Goal: Task Accomplishment & Management: Use online tool/utility

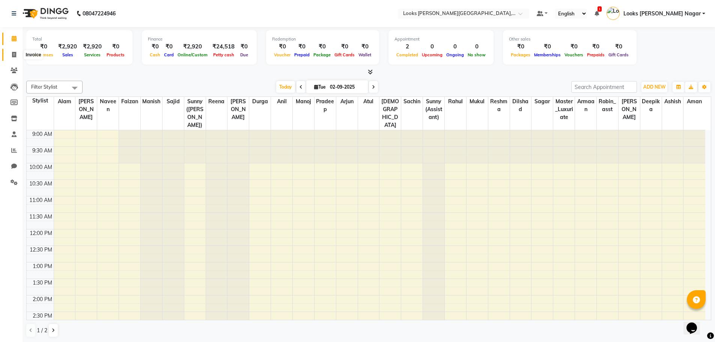
click at [15, 55] on icon at bounding box center [14, 55] width 4 height 6
select select "service"
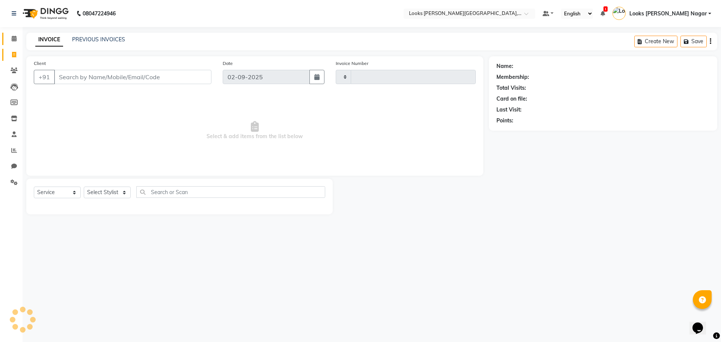
type input "3766"
select select "4327"
click at [72, 73] on input "Client" at bounding box center [132, 77] width 157 height 14
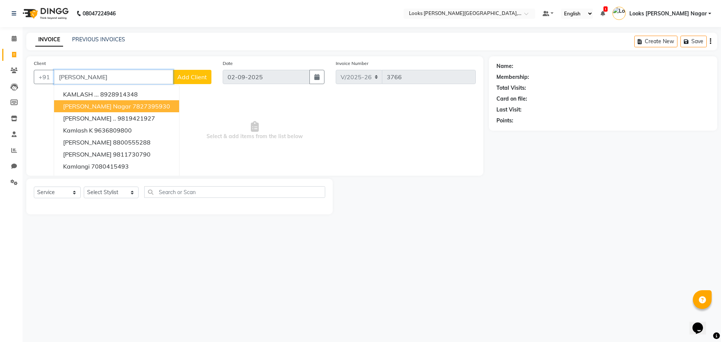
click at [87, 105] on span "[PERSON_NAME] Nagar" at bounding box center [97, 107] width 68 height 8
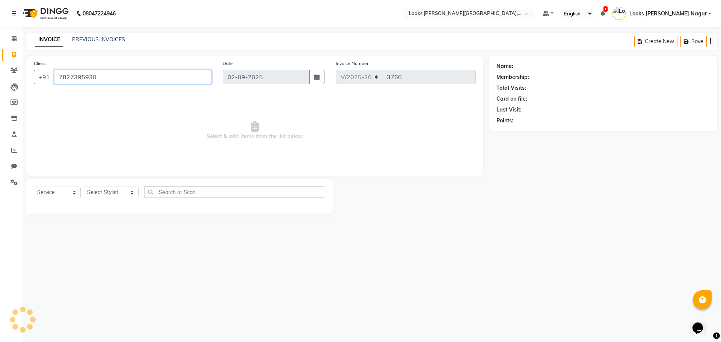
type input "7827395930"
click at [118, 195] on select "Select Stylist Alam Aman [PERSON_NAME] Armaan Ashish Atul Deepika [PERSON_NAME]…" at bounding box center [111, 193] width 55 height 12
select select "1: Object"
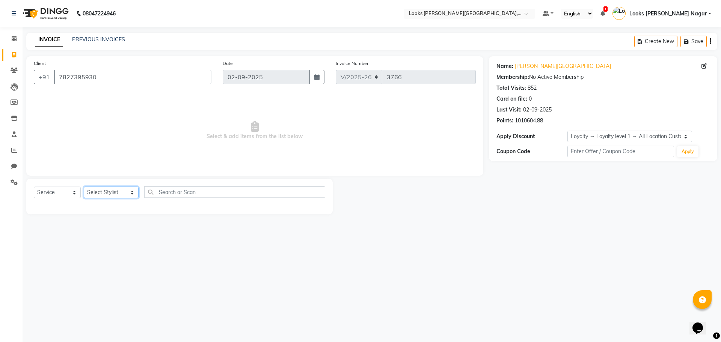
select select "29920"
click at [84, 187] on select "Select Stylist Alam Aman [PERSON_NAME] Armaan Ashish Atul Deepika [PERSON_NAME]…" at bounding box center [111, 193] width 55 height 12
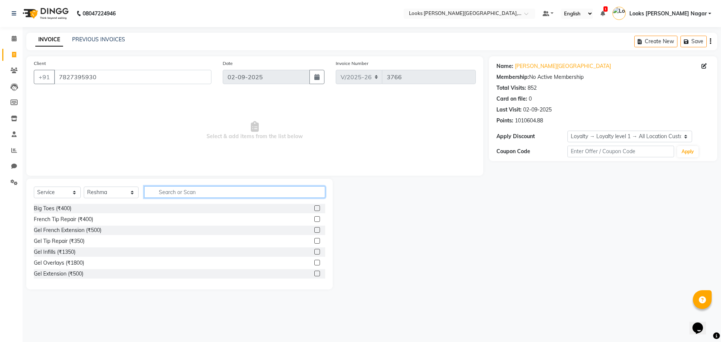
click at [180, 188] on input "text" at bounding box center [234, 192] width 181 height 12
type input "legs"
click at [107, 238] on div "Premium Wax~Full Legs (₹800)" at bounding box center [71, 241] width 75 height 8
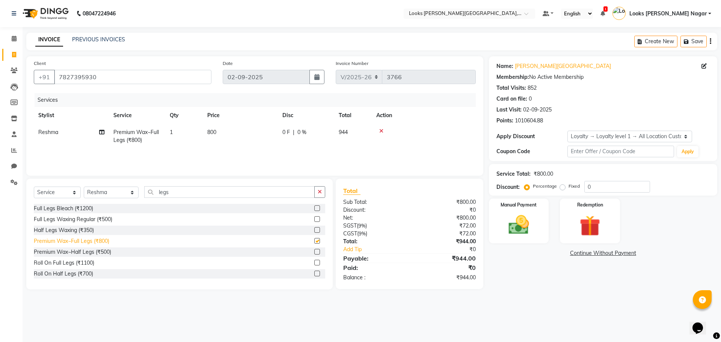
checkbox input "false"
click at [168, 199] on div "Select Service Product Membership Package Voucher Prepaid Gift Card Select Styl…" at bounding box center [179, 195] width 291 height 18
drag, startPoint x: 169, startPoint y: 194, endPoint x: 120, endPoint y: 202, distance: 49.0
click at [120, 202] on div "Select Service Product Membership Package Voucher Prepaid Gift Card Select Styl…" at bounding box center [179, 195] width 291 height 18
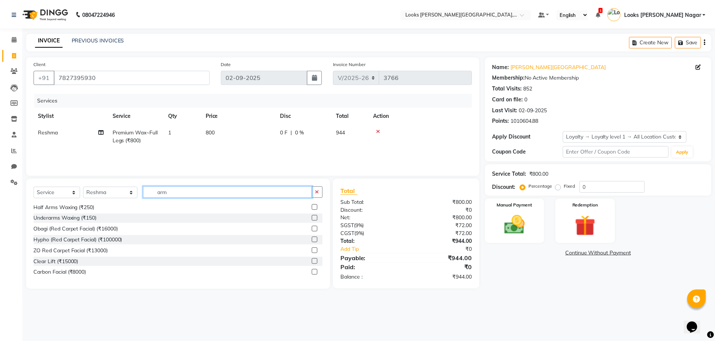
scroll to position [34, 0]
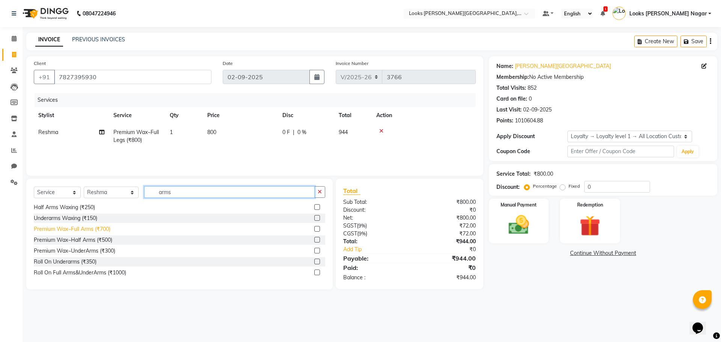
type input "arms"
click at [96, 231] on div "Premium Wax~Full Arms (₹700)" at bounding box center [72, 229] width 77 height 8
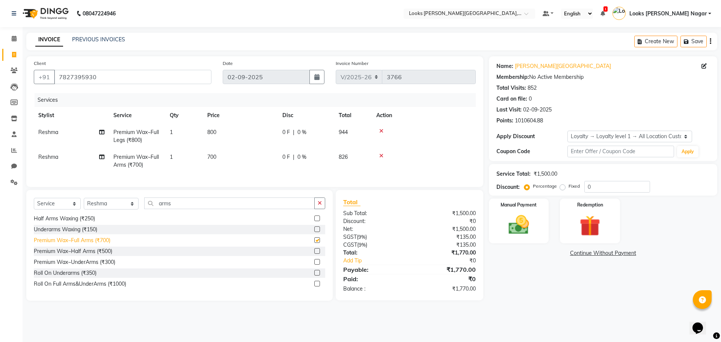
checkbox input "false"
click at [255, 159] on td "700" at bounding box center [240, 161] width 75 height 25
select select "29920"
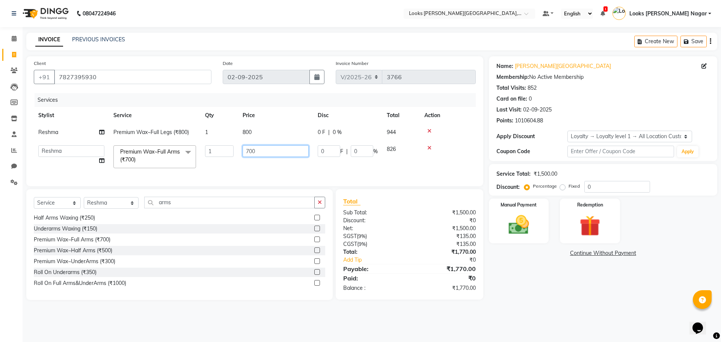
drag, startPoint x: 268, startPoint y: 153, endPoint x: 182, endPoint y: 161, distance: 86.4
click at [193, 161] on tr "Alam Aman [PERSON_NAME] Armaan Ashish Atul Deepika Deepu Dilshad Durga [PERSON_…" at bounding box center [255, 157] width 442 height 32
type input "800"
click at [257, 135] on td "800" at bounding box center [275, 132] width 75 height 17
select select "29920"
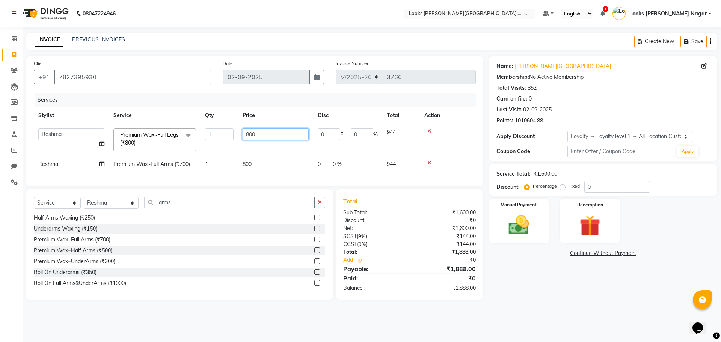
drag, startPoint x: 258, startPoint y: 134, endPoint x: 187, endPoint y: 142, distance: 71.7
click at [188, 142] on tr "Alam Aman [PERSON_NAME] Armaan Ashish Atul Deepika Deepu Dilshad Durga [PERSON_…" at bounding box center [255, 140] width 442 height 32
type input "900"
click at [536, 297] on div "Name: [PERSON_NAME] Nagar Membership: No Active Membership Total Visits: 852 Ca…" at bounding box center [606, 178] width 234 height 244
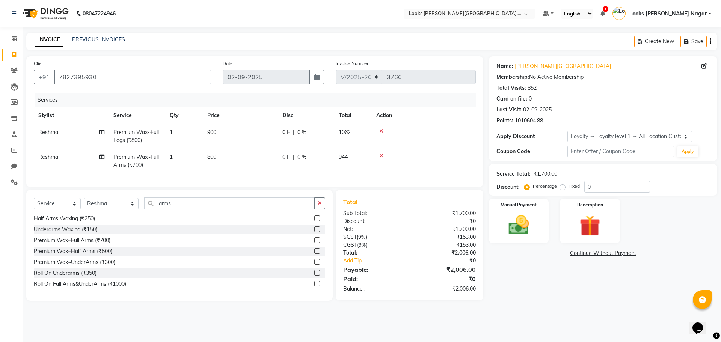
click at [225, 155] on td "800" at bounding box center [240, 161] width 75 height 25
select select "29920"
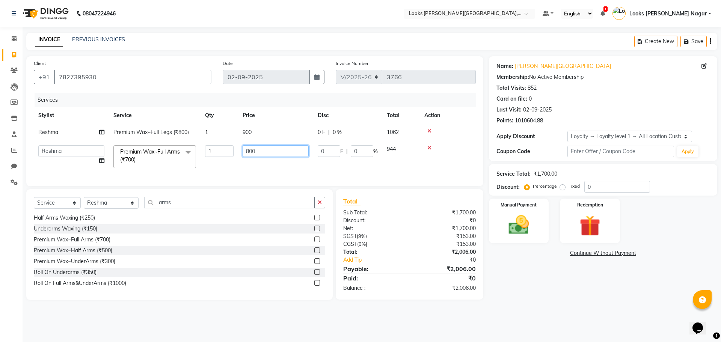
click at [264, 148] on input "800" at bounding box center [276, 151] width 66 height 12
type input "801"
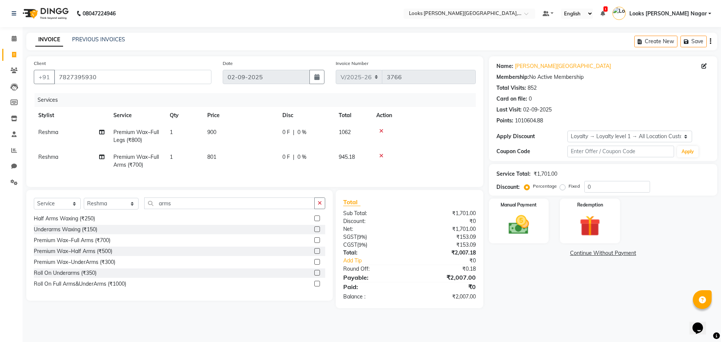
click at [518, 269] on div "Name: [PERSON_NAME] Nagar Membership: No Active Membership Total Visits: 852 Ca…" at bounding box center [606, 182] width 234 height 252
click at [231, 154] on td "801" at bounding box center [240, 161] width 75 height 25
select select "29920"
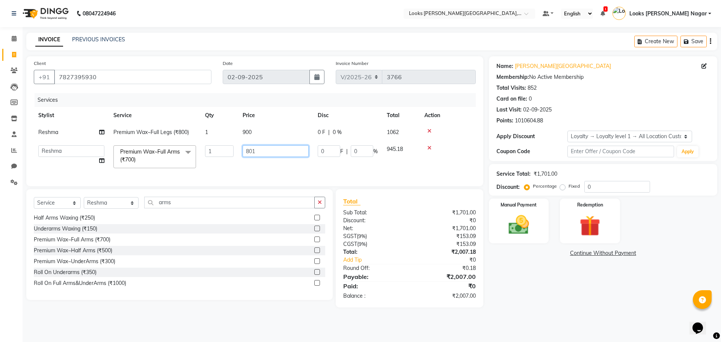
click at [277, 151] on input "801" at bounding box center [276, 151] width 66 height 12
type input "804"
click at [551, 305] on div "Name: [PERSON_NAME] Nagar Membership: No Active Membership Total Visits: 852 Ca…" at bounding box center [606, 181] width 234 height 251
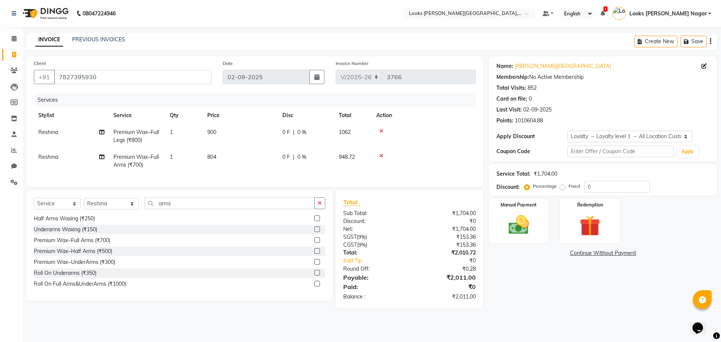
click at [236, 155] on td "804" at bounding box center [240, 161] width 75 height 25
select select "29920"
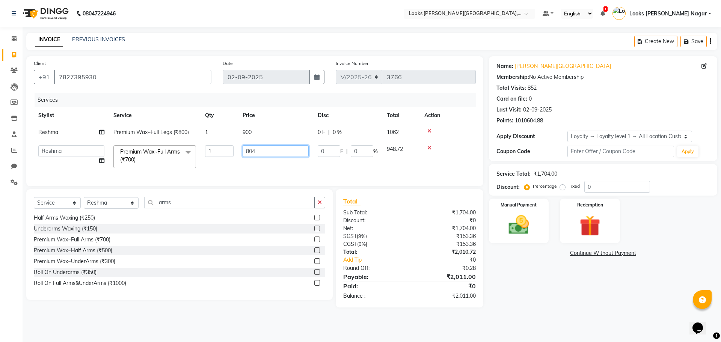
click at [273, 154] on input "804" at bounding box center [276, 151] width 66 height 12
type input "803"
click at [518, 298] on div "Name: [PERSON_NAME] Nagar Membership: No Active Membership Total Visits: 852 Ca…" at bounding box center [606, 181] width 234 height 251
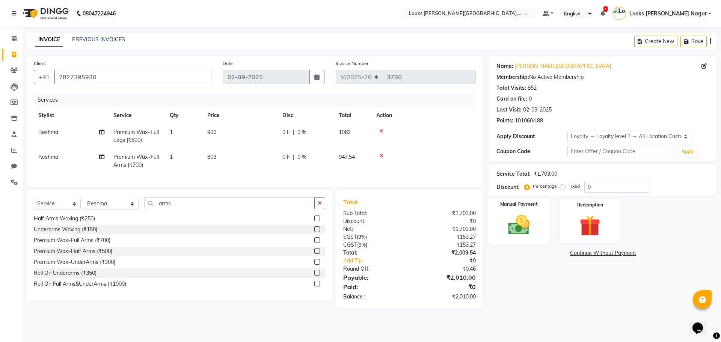
click at [514, 216] on img at bounding box center [518, 225] width 35 height 25
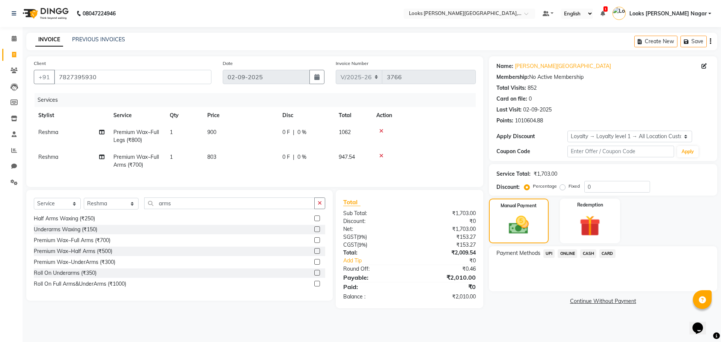
click at [549, 254] on span "UPI" at bounding box center [549, 253] width 12 height 9
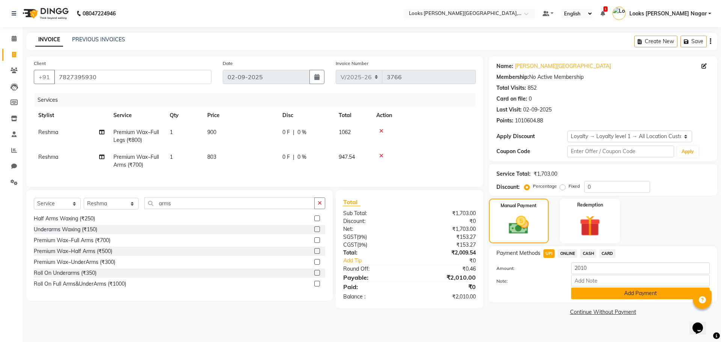
click at [576, 293] on button "Add Payment" at bounding box center [640, 294] width 139 height 12
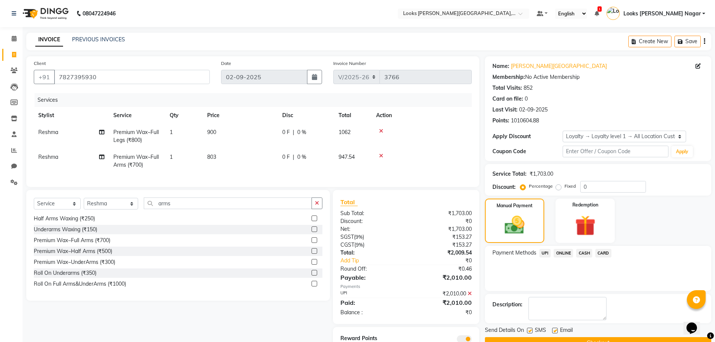
click at [570, 340] on button "Checkout" at bounding box center [598, 343] width 226 height 12
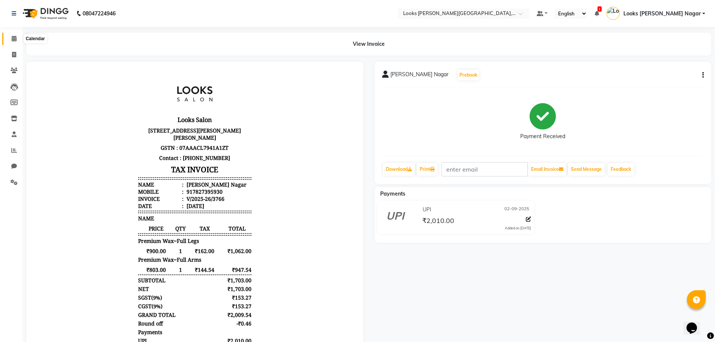
click at [14, 36] on icon at bounding box center [14, 39] width 5 height 6
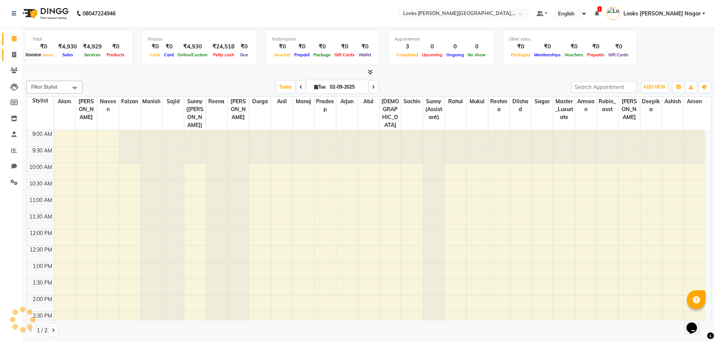
click at [14, 56] on icon at bounding box center [14, 55] width 4 height 6
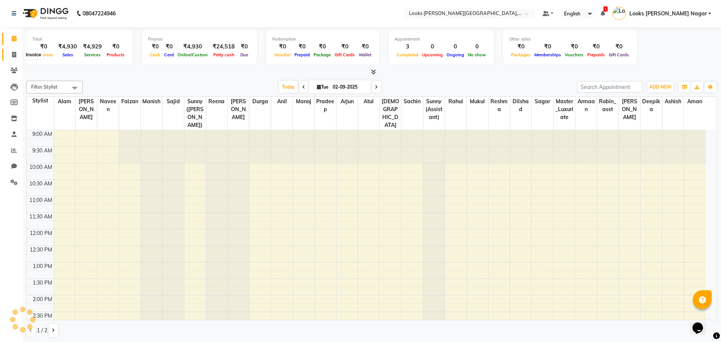
select select "4327"
select select "service"
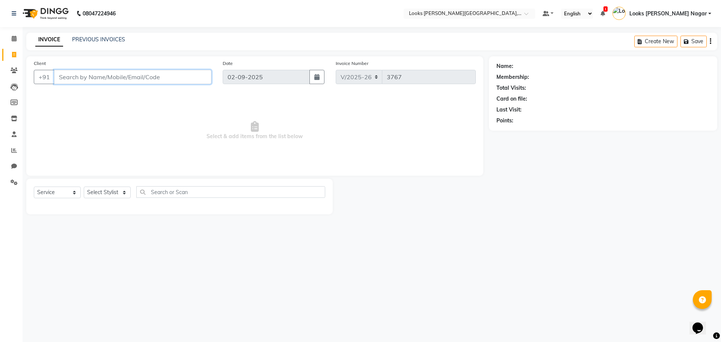
click at [86, 72] on input "Client" at bounding box center [132, 77] width 157 height 14
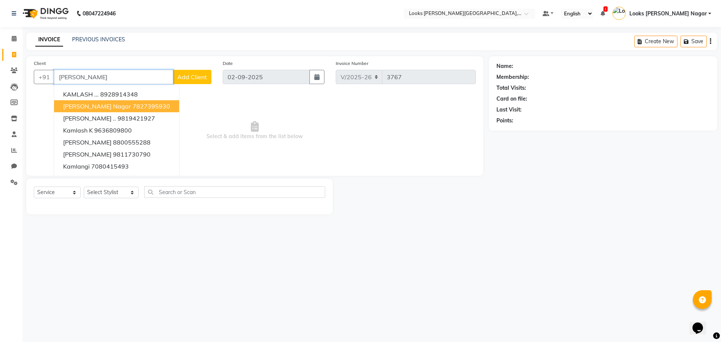
click at [108, 105] on span "[PERSON_NAME] Nagar" at bounding box center [97, 107] width 68 height 8
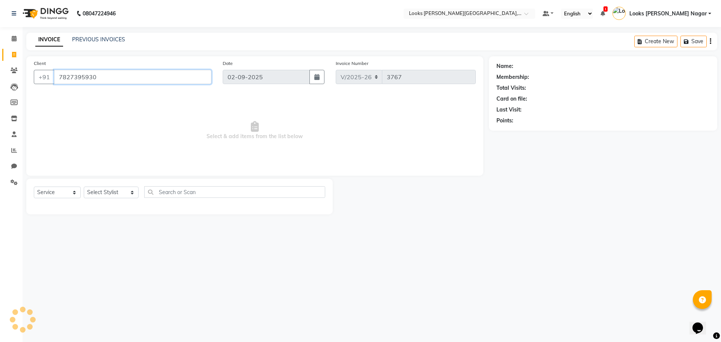
type input "7827395930"
click at [114, 193] on select "Select Stylist Alam Aman [PERSON_NAME] Armaan Ashish Atul Deepika [PERSON_NAME]…" at bounding box center [111, 193] width 55 height 12
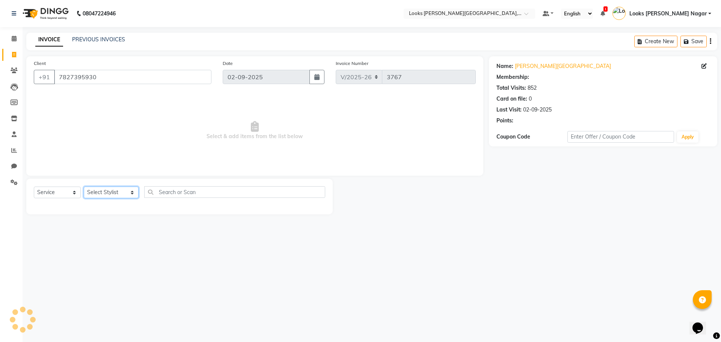
select select "1: Object"
select select "23518"
click at [84, 187] on select "Select Stylist Alam Aman [PERSON_NAME] Armaan Ashish Atul Deepika [PERSON_NAME]…" at bounding box center [111, 193] width 55 height 12
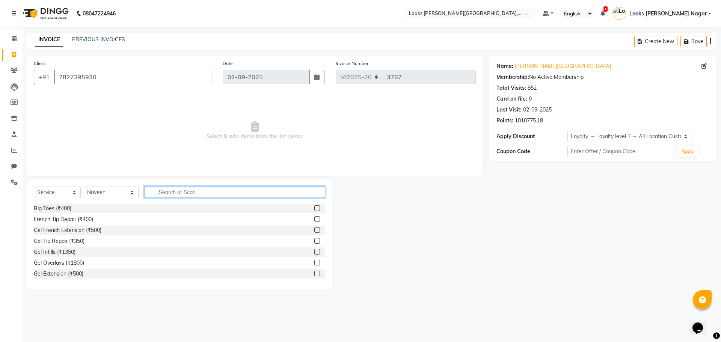
click at [158, 195] on input "text" at bounding box center [234, 192] width 181 height 12
type input "cut"
click at [76, 252] on div "Stylist Cut(F) (₹1200)" at bounding box center [59, 252] width 51 height 8
checkbox input "false"
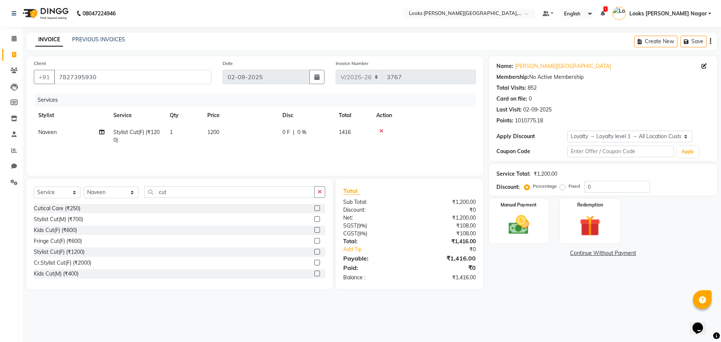
click at [244, 132] on td "1200" at bounding box center [240, 136] width 75 height 25
select select "23518"
drag, startPoint x: 267, startPoint y: 133, endPoint x: 176, endPoint y: 144, distance: 91.6
click at [180, 144] on tr "Alam Aman [PERSON_NAME] Armaan Ashish Atul Deepika Deepu Dilshad Durga [PERSON_…" at bounding box center [255, 138] width 442 height 29
type input "1000"
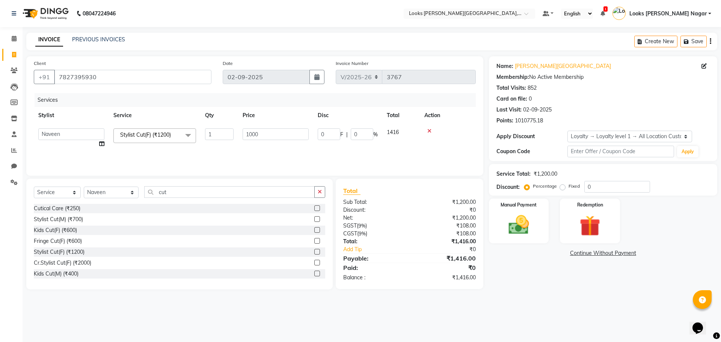
click at [534, 288] on div "Name: [PERSON_NAME] Nagar Membership: No Active Membership Total Visits: 852 Ca…" at bounding box center [606, 172] width 234 height 233
click at [519, 232] on img at bounding box center [518, 225] width 35 height 25
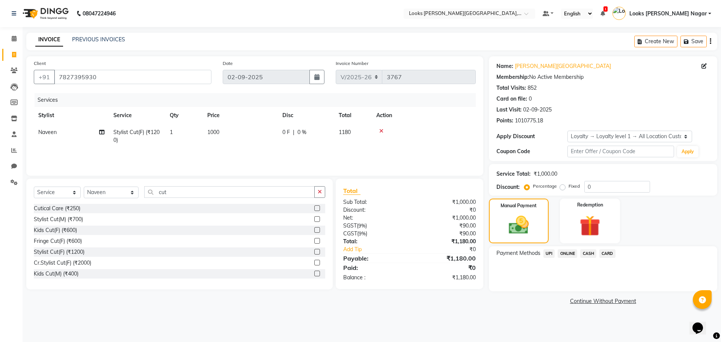
click at [553, 254] on span "UPI" at bounding box center [549, 253] width 12 height 9
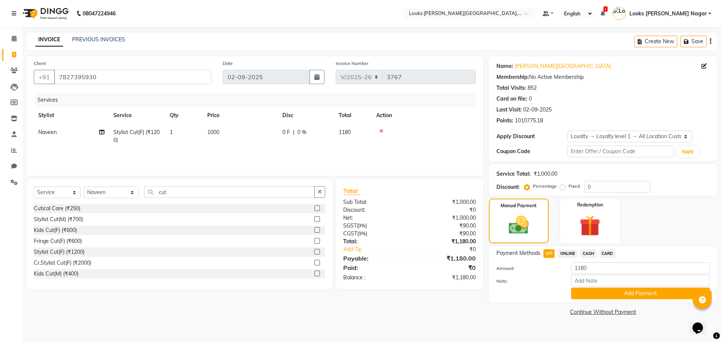
click at [606, 253] on span "CARD" at bounding box center [607, 253] width 16 height 9
click at [610, 291] on button "Add Payment" at bounding box center [640, 294] width 139 height 12
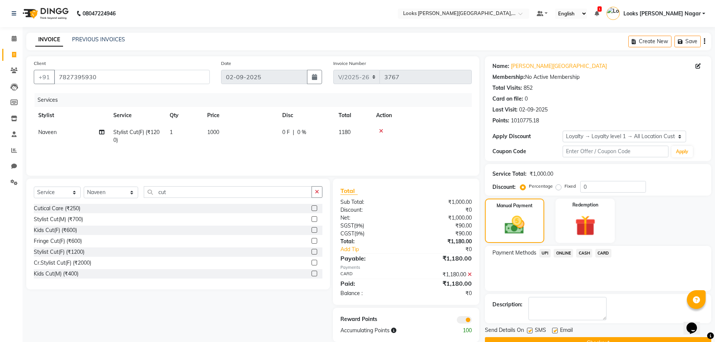
click at [605, 339] on button "Checkout" at bounding box center [598, 343] width 226 height 12
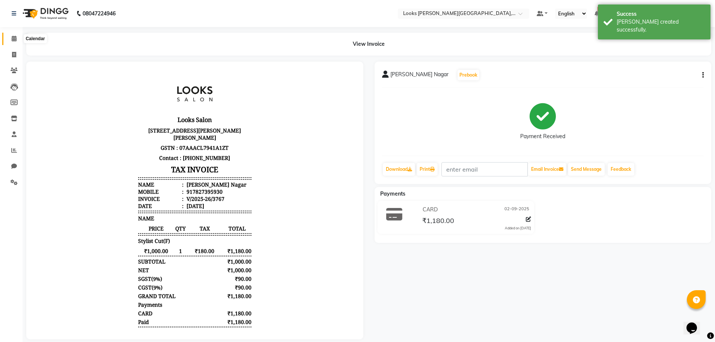
click at [15, 38] on icon at bounding box center [14, 39] width 5 height 6
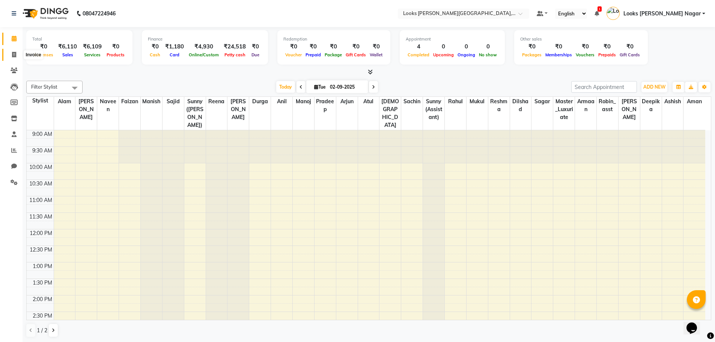
click at [13, 55] on icon at bounding box center [14, 55] width 4 height 6
select select "service"
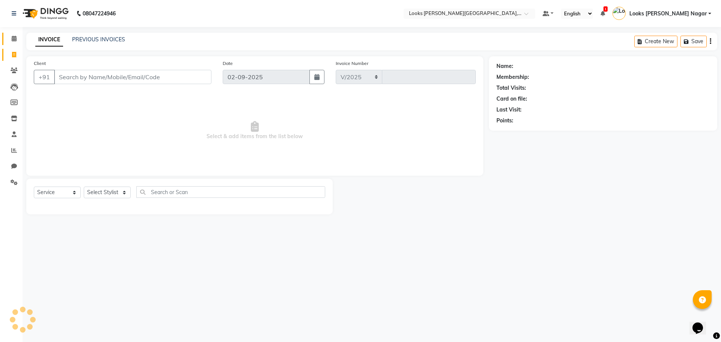
select select "4327"
type input "3768"
click at [85, 70] on input "Client" at bounding box center [132, 77] width 157 height 14
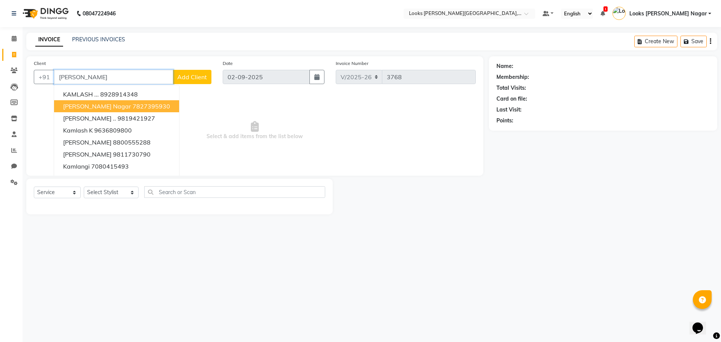
click at [111, 103] on span "[PERSON_NAME] Nagar" at bounding box center [97, 107] width 68 height 8
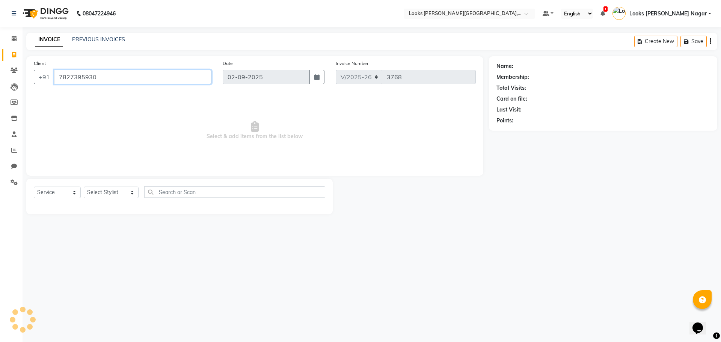
type input "7827395930"
click at [102, 190] on select "Select Stylist Alam Aman [PERSON_NAME] Armaan Ashish Atul Deepika [PERSON_NAME]…" at bounding box center [111, 193] width 55 height 12
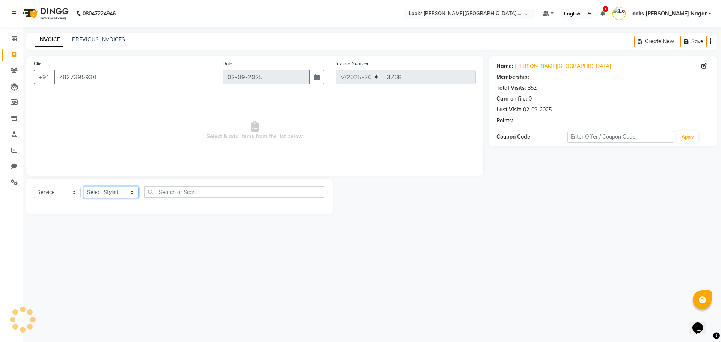
select select "1: Object"
select select "69139"
click at [84, 187] on select "Select Stylist Alam Aman [PERSON_NAME] Armaan Ashish Atul Deepika [PERSON_NAME]…" at bounding box center [111, 193] width 55 height 12
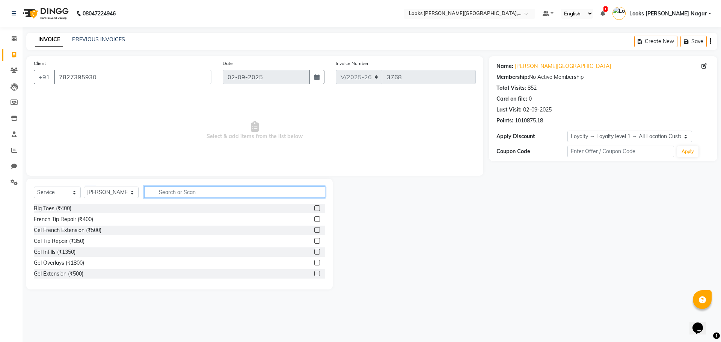
click at [177, 188] on input "text" at bounding box center [234, 192] width 181 height 12
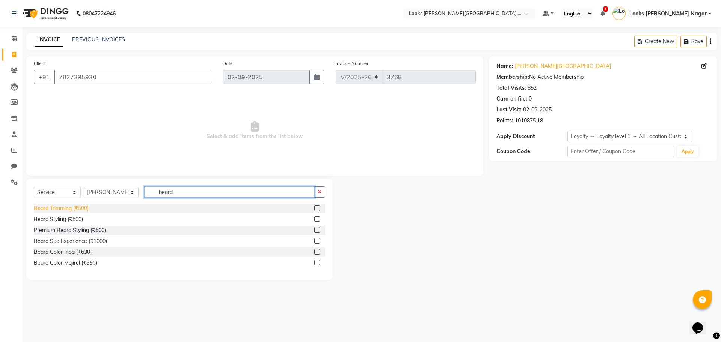
type input "beard"
click at [62, 209] on div "Beard Trimming (₹500)" at bounding box center [61, 209] width 55 height 8
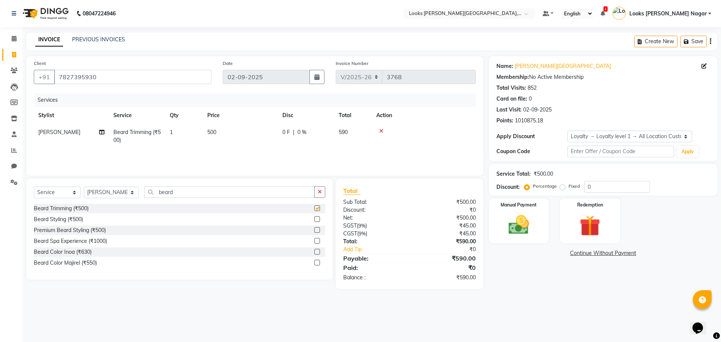
checkbox input "false"
click at [223, 133] on td "500" at bounding box center [240, 136] width 75 height 25
select select "69139"
drag, startPoint x: 270, startPoint y: 131, endPoint x: 137, endPoint y: 158, distance: 135.7
click at [164, 157] on div "Services Stylist Service Qty Price Disc Total Action Alam Aman [PERSON_NAME] Ar…" at bounding box center [255, 130] width 442 height 75
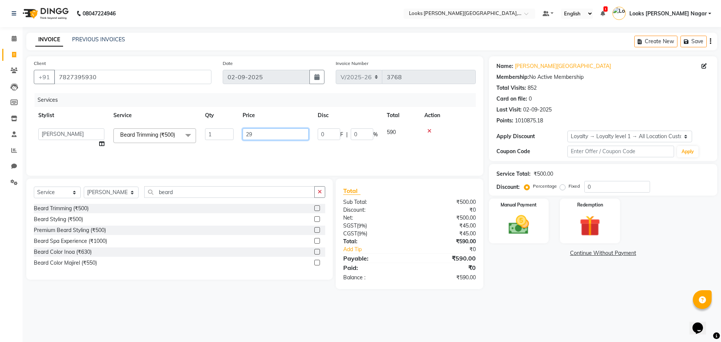
type input "296"
click at [561, 303] on div "08047224946 Select Location × Looks [PERSON_NAME][GEOGRAPHIC_DATA], [GEOGRAPHIC…" at bounding box center [360, 171] width 721 height 342
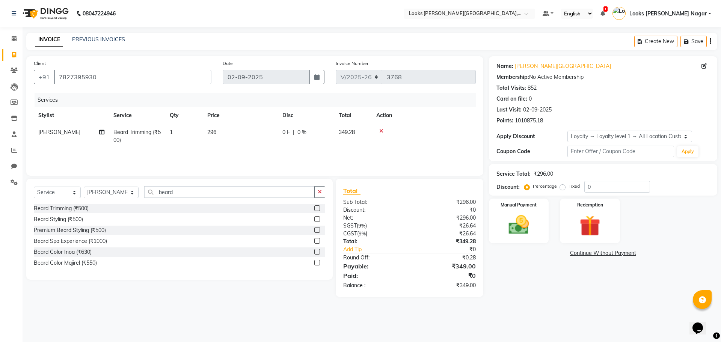
click at [266, 136] on td "296" at bounding box center [240, 136] width 75 height 25
select select "69139"
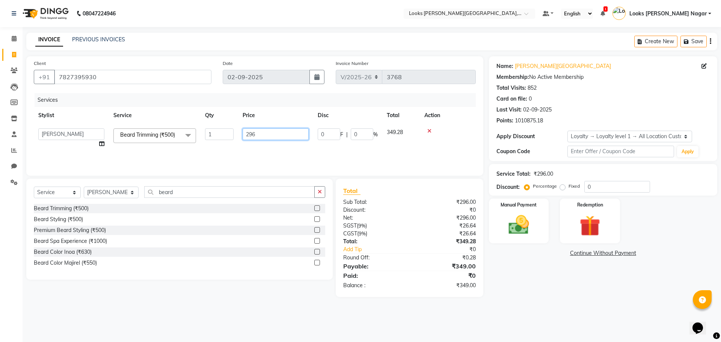
click at [264, 134] on input "296" at bounding box center [276, 134] width 66 height 12
type input "297"
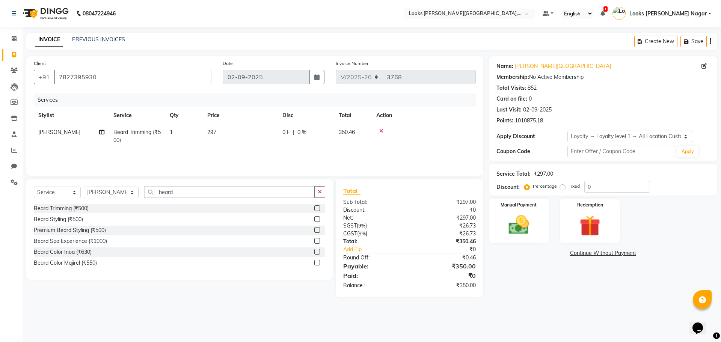
click at [592, 300] on main "INVOICE PREVIOUS INVOICES Create New Save Client [PHONE_NUMBER] Date [DATE] Inv…" at bounding box center [372, 171] width 699 height 276
click at [509, 230] on img at bounding box center [518, 225] width 35 height 25
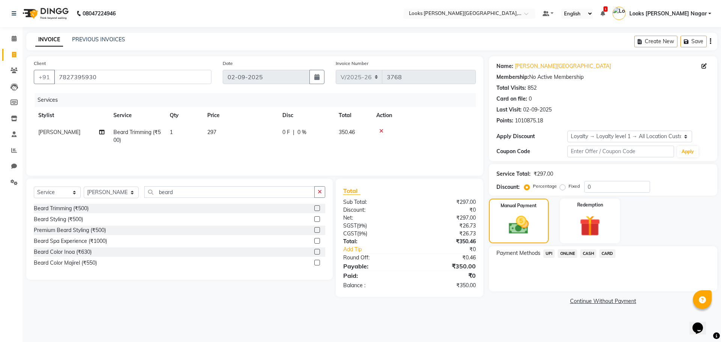
click at [548, 252] on span "UPI" at bounding box center [549, 253] width 12 height 9
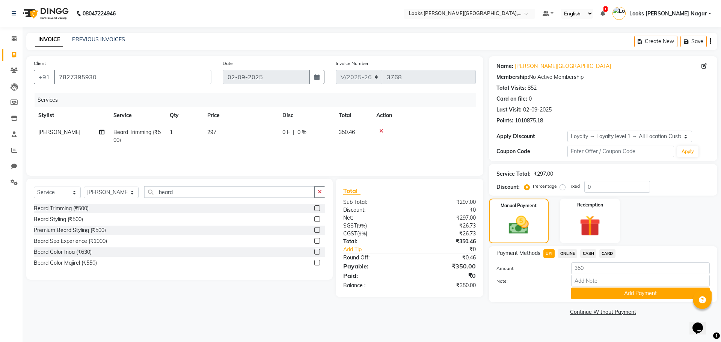
click at [592, 300] on div "Payment Methods UPI ONLINE CASH CARD Amount: 350 Note: Add Payment" at bounding box center [603, 274] width 228 height 56
click at [590, 296] on button "Add Payment" at bounding box center [640, 294] width 139 height 12
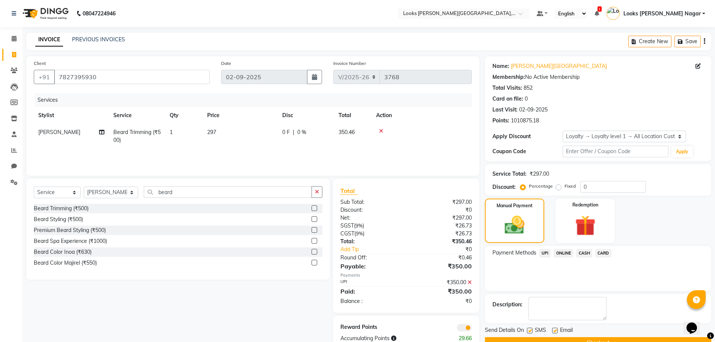
click at [598, 340] on button "Checkout" at bounding box center [598, 343] width 226 height 12
